Goal: Task Accomplishment & Management: Use online tool/utility

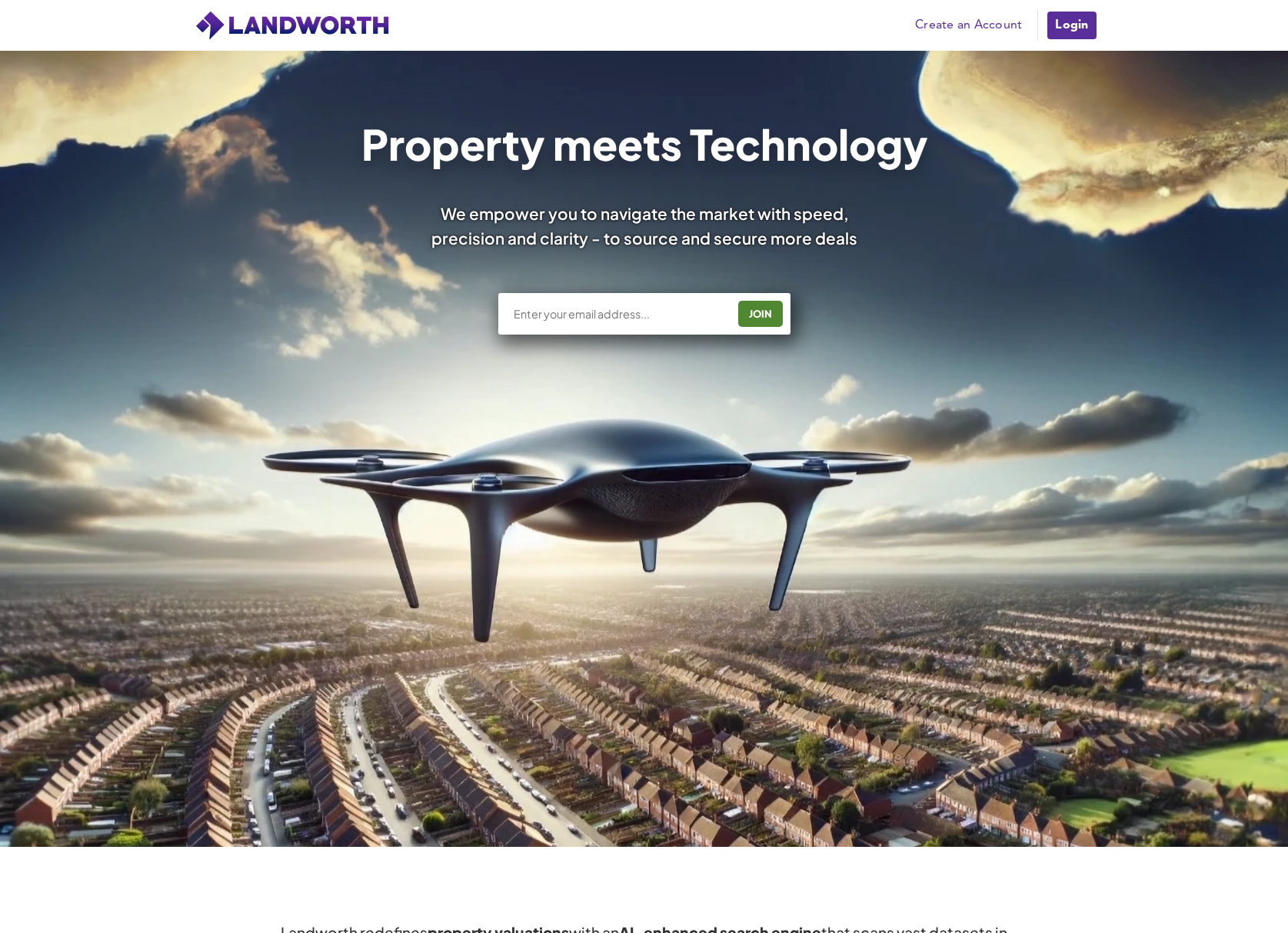
click at [1069, 30] on link "Login" at bounding box center [1071, 26] width 51 height 31
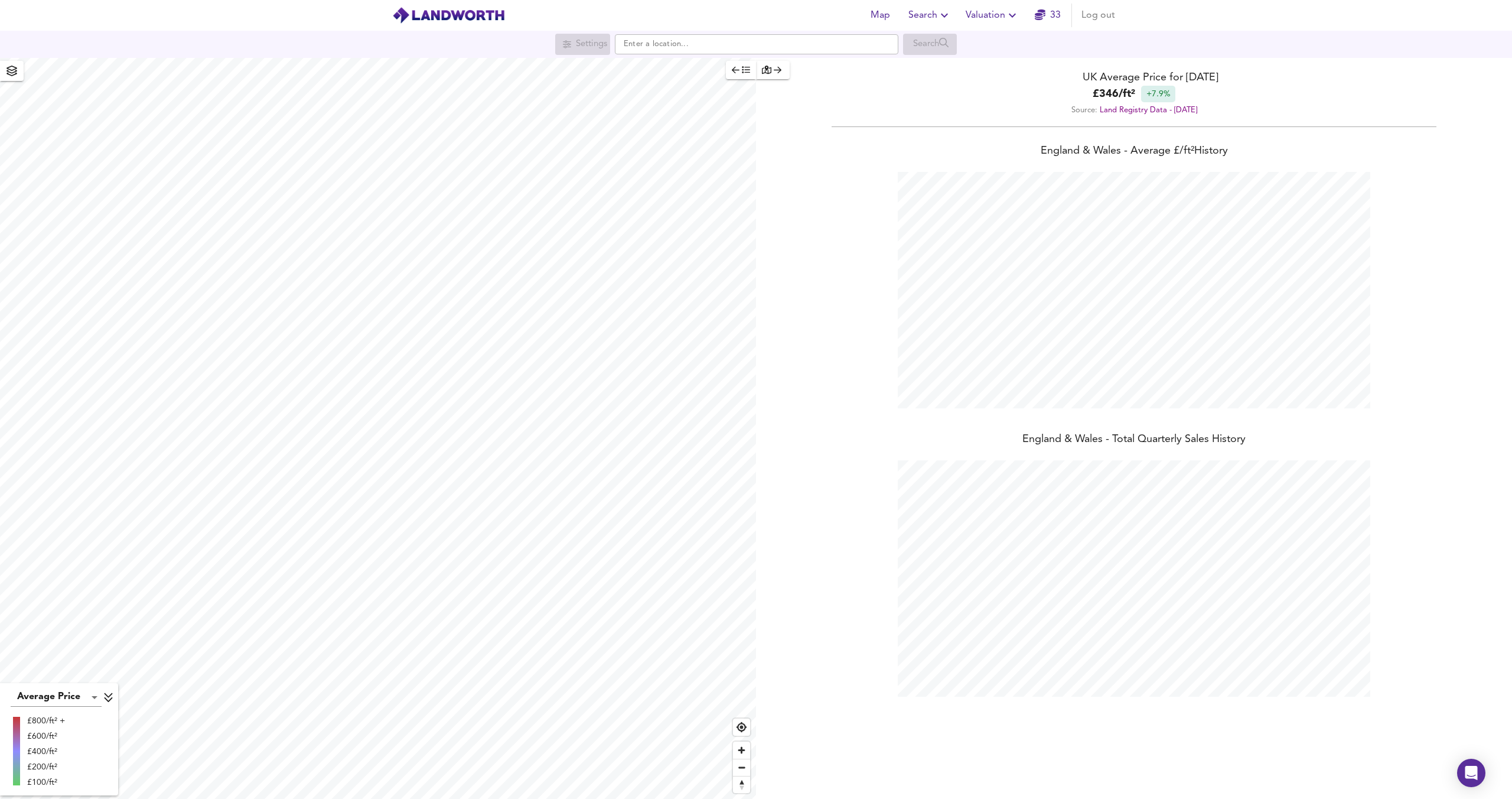
scroll to position [799, 1512]
click at [951, 14] on icon "button" at bounding box center [944, 16] width 14 height 14
click at [927, 38] on li "New Search" at bounding box center [930, 42] width 117 height 21
